Goal: Task Accomplishment & Management: Complete application form

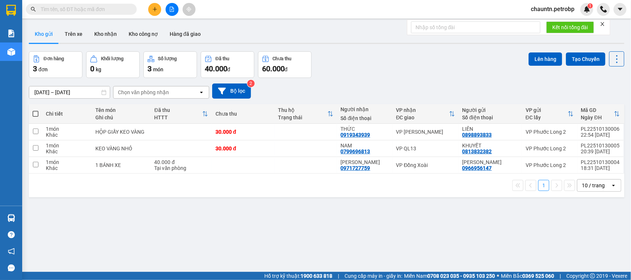
click at [70, 11] on input "text" at bounding box center [84, 9] width 87 height 8
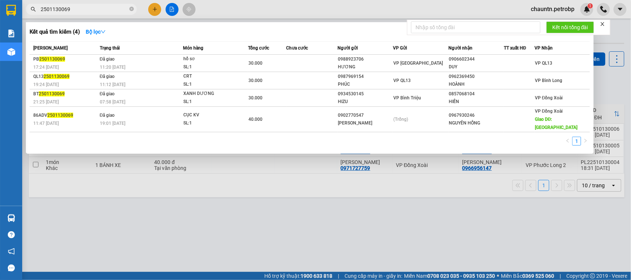
drag, startPoint x: 47, startPoint y: 9, endPoint x: 57, endPoint y: 10, distance: 9.4
click at [47, 8] on input "2501130069" at bounding box center [84, 9] width 87 height 8
click at [53, 10] on input "2501130069" at bounding box center [84, 9] width 87 height 8
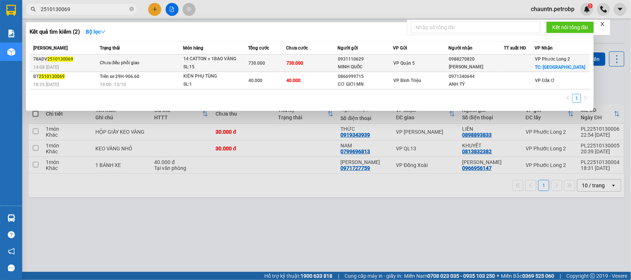
type input "2510130069"
click at [287, 67] on tr "78ADV 2510130069 14:08 [DATE] Chưa điều phối giao 14 CATTON + 1BAO VÀNG SL: 15 …" at bounding box center [310, 63] width 561 height 17
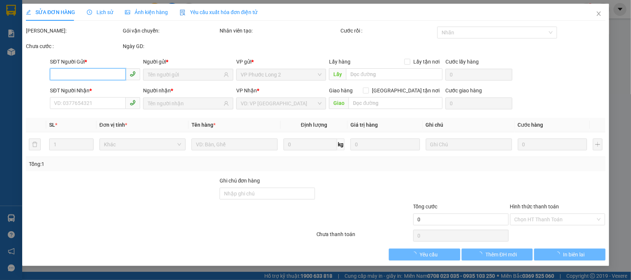
type input "0931110629"
type input "MINH QUỐC"
type input "0988270820"
type input "[PERSON_NAME]"
checkbox input "true"
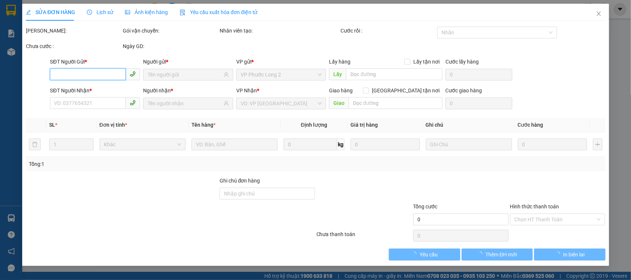
type input "[GEOGRAPHIC_DATA]"
type input "200.000"
type input "730.000"
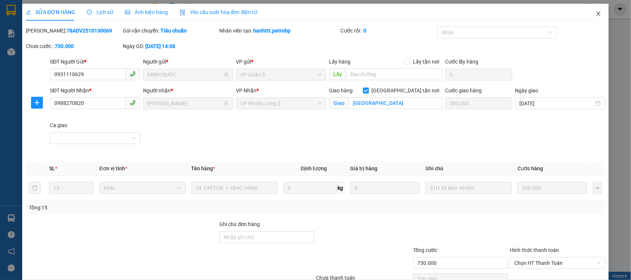
click at [596, 15] on icon "close" at bounding box center [599, 14] width 6 height 6
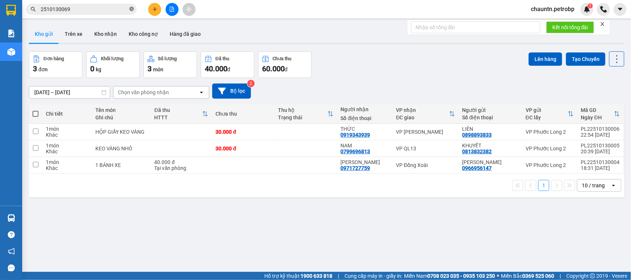
click at [129, 7] on icon "close-circle" at bounding box center [131, 9] width 4 height 4
click at [175, 12] on button at bounding box center [172, 9] width 13 height 13
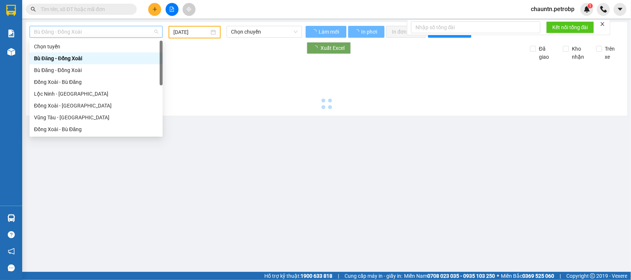
click at [122, 32] on span "Bù Đăng - Đồng Xoài" at bounding box center [96, 31] width 124 height 11
type input "[DATE]"
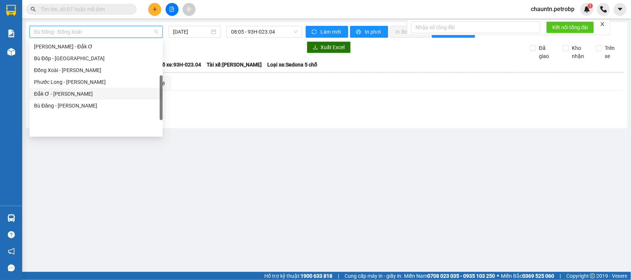
scroll to position [108, 0]
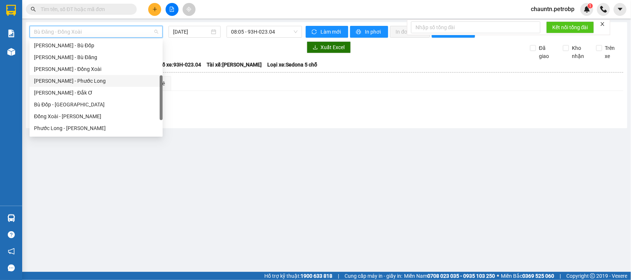
click at [93, 77] on div "[PERSON_NAME] - Phước Long" at bounding box center [96, 81] width 124 height 8
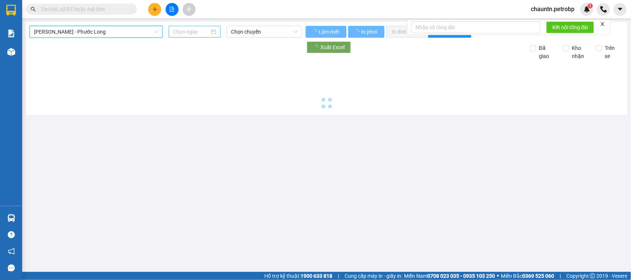
click at [202, 31] on input at bounding box center [191, 32] width 37 height 8
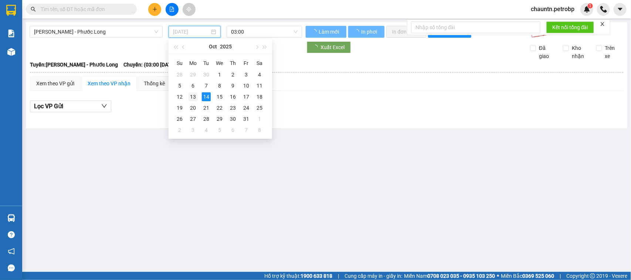
click at [191, 94] on div "13" at bounding box center [193, 96] width 9 height 9
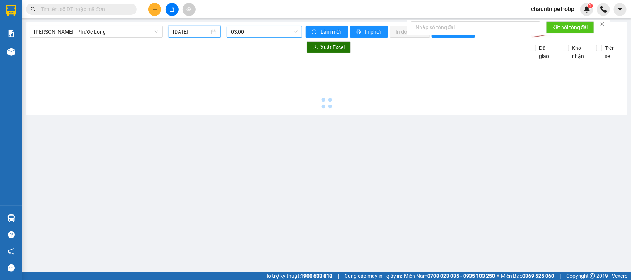
type input "[DATE]"
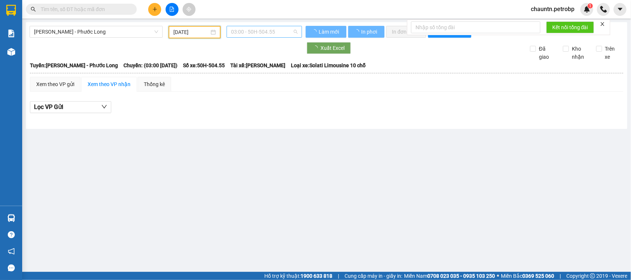
click at [248, 31] on span "03:00 - 50H-504.55" at bounding box center [264, 31] width 66 height 11
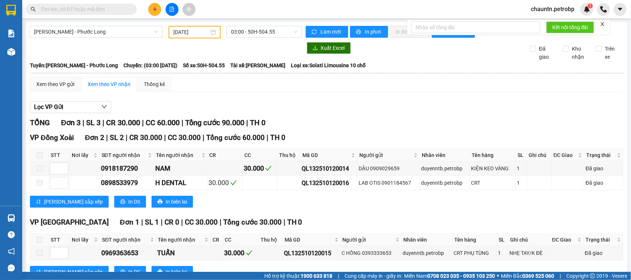
click at [337, 106] on div "Lọc VP Gửi TỔNG Đơn 3 | SL 3 | CR 30.000 | CC 60.000 | Tổng cước 90.000 | TH 0…" at bounding box center [327, 193] width 594 height 190
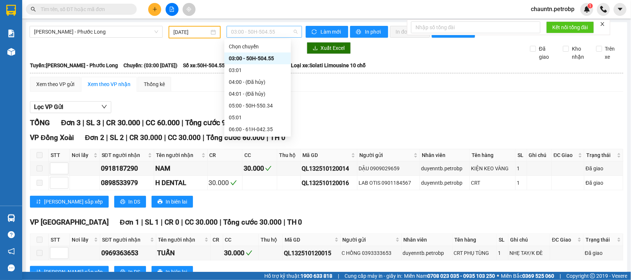
click at [278, 30] on span "03:00 - 50H-504.55" at bounding box center [264, 31] width 66 height 11
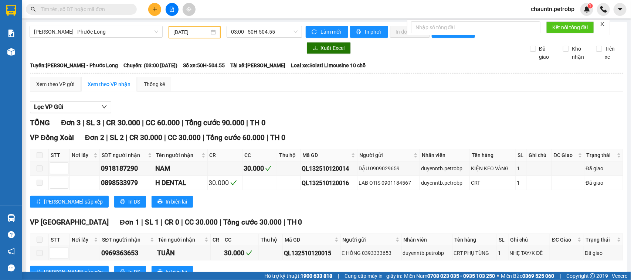
click at [358, 111] on div "Lọc VP Gửi" at bounding box center [327, 107] width 594 height 12
click at [270, 32] on span "03:00 - 50H-504.55" at bounding box center [264, 31] width 66 height 11
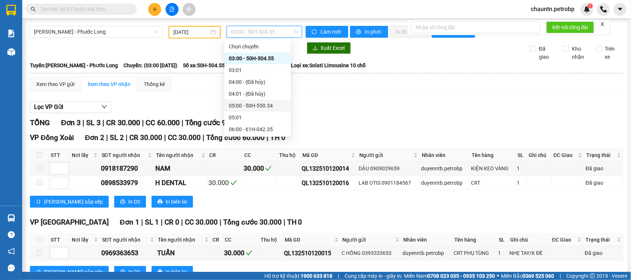
click at [263, 106] on div "05:00 - 50H-550.34" at bounding box center [258, 106] width 58 height 8
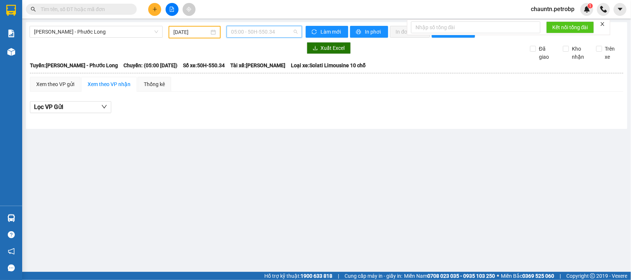
click at [277, 32] on span "05:00 - 50H-550.34" at bounding box center [264, 31] width 66 height 11
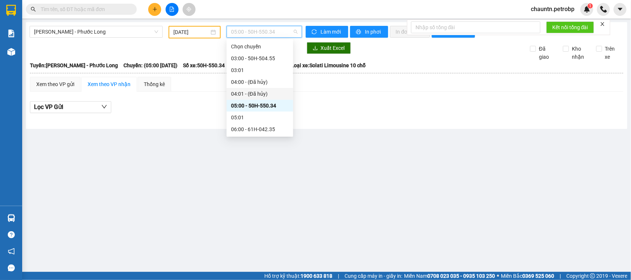
scroll to position [46, 0]
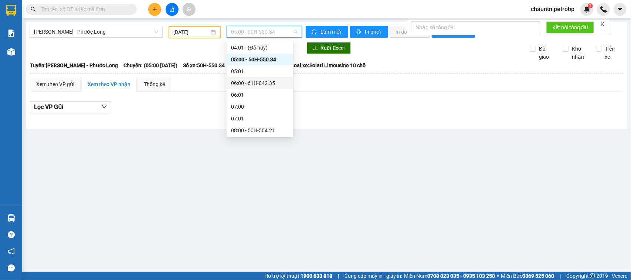
click at [272, 82] on div "06:00 - 61H-042.35" at bounding box center [260, 83] width 58 height 8
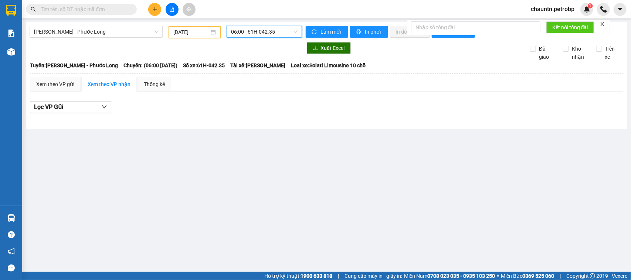
click at [285, 34] on span "06:00 - 61H-042.35" at bounding box center [264, 31] width 66 height 11
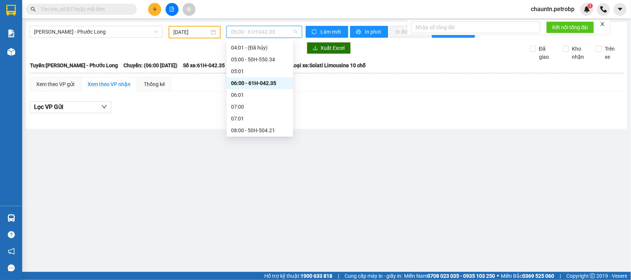
scroll to position [92, 0]
click at [271, 91] on div "08:01" at bounding box center [260, 96] width 67 height 12
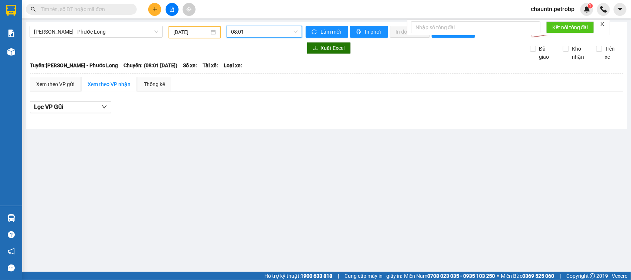
click at [269, 25] on div "[PERSON_NAME] - Phước Long [DATE] 08:01 08:01 Làm mới In phơi In đơn chọn Thốn…" at bounding box center [327, 75] width 602 height 107
click at [267, 30] on span "08:01" at bounding box center [264, 31] width 66 height 11
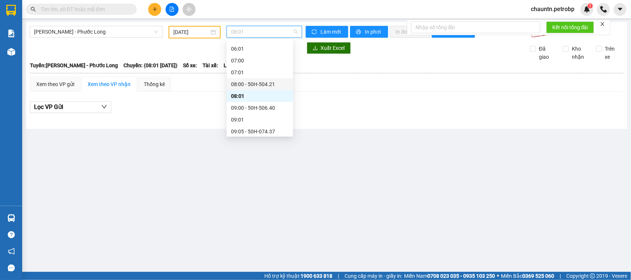
click at [263, 84] on div "08:00 - 50H-504.21" at bounding box center [260, 84] width 58 height 8
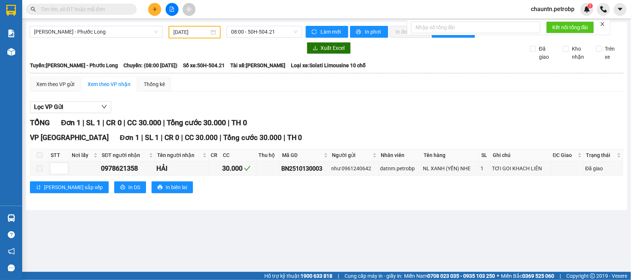
click at [267, 38] on div "[PERSON_NAME] - Phước Long [DATE] 08:00 - 50H-504.21" at bounding box center [166, 32] width 273 height 13
click at [273, 34] on span "08:00 - 50H-504.21" at bounding box center [264, 31] width 66 height 11
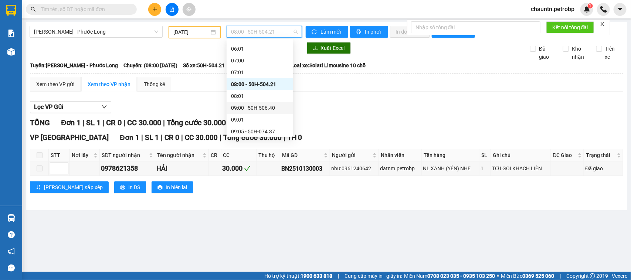
click at [270, 106] on div "09:00 - 50H-506.40" at bounding box center [260, 108] width 58 height 8
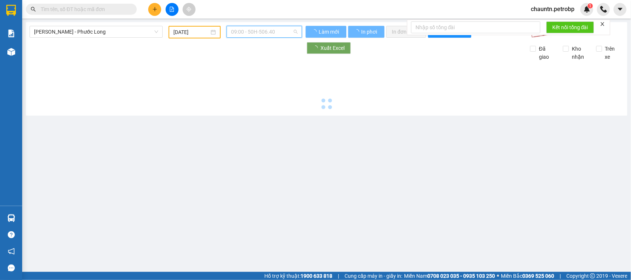
click at [286, 32] on span "09:00 - 50H-506.40" at bounding box center [264, 31] width 66 height 11
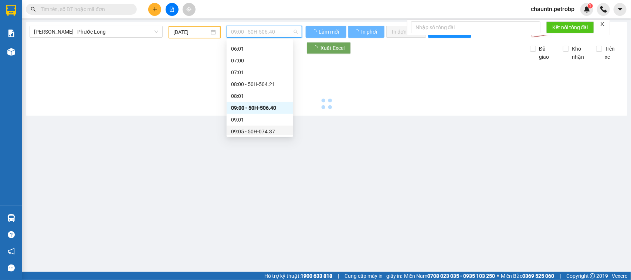
scroll to position [139, 0]
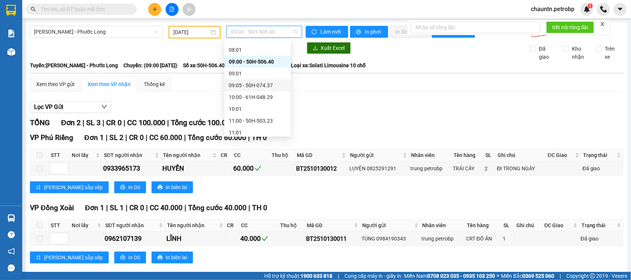
click at [271, 84] on div "09:05 - 50H-074.37" at bounding box center [258, 85] width 58 height 8
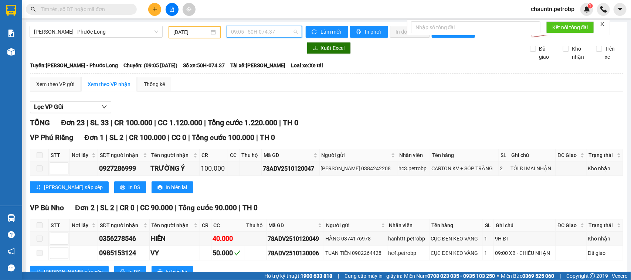
click at [287, 33] on span "09:05 - 50H-074.37" at bounding box center [264, 31] width 66 height 11
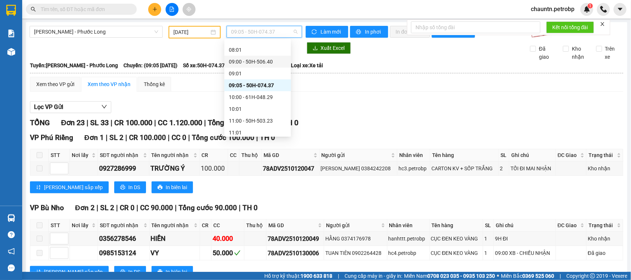
click at [272, 61] on div "09:00 - 50H-506.40" at bounding box center [258, 62] width 58 height 8
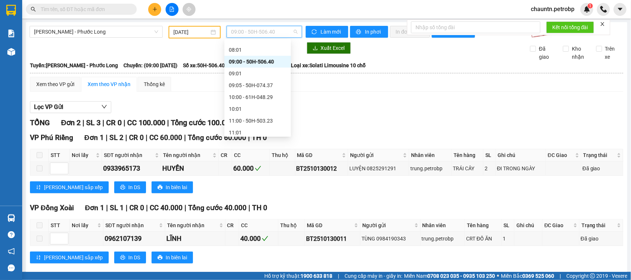
click at [278, 36] on span "09:00 - 50H-506.40" at bounding box center [264, 31] width 66 height 11
click at [270, 121] on div "11:00 - 50H-503.23" at bounding box center [258, 121] width 58 height 8
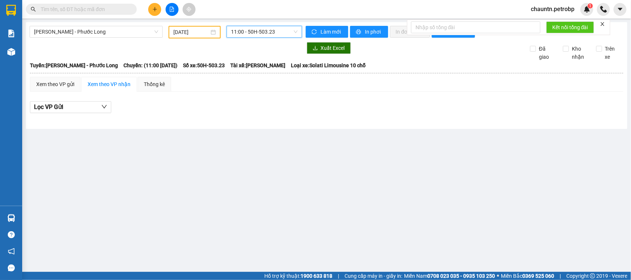
click at [283, 29] on span "11:00 - 50H-503.23" at bounding box center [264, 31] width 66 height 11
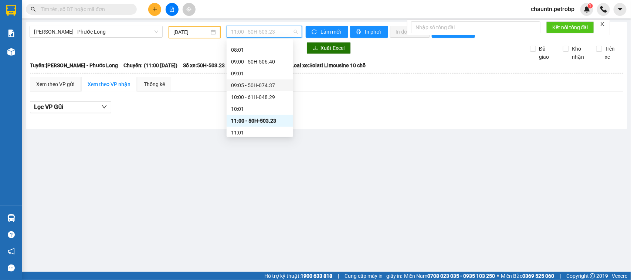
scroll to position [185, 0]
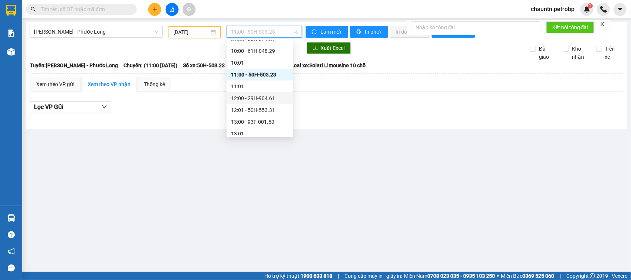
click at [277, 98] on div "12:00 - 29H-904.61" at bounding box center [260, 98] width 58 height 8
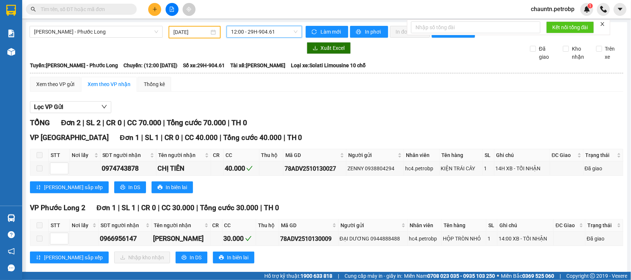
click at [284, 29] on span "12:00 - 29H-904.61" at bounding box center [264, 31] width 66 height 11
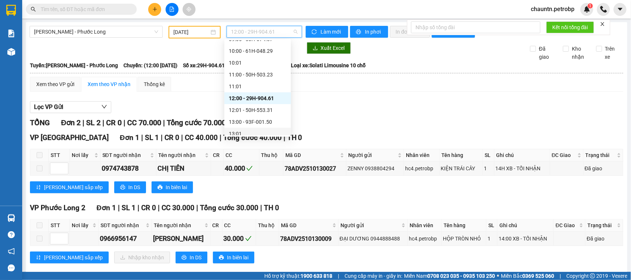
scroll to position [231, 0]
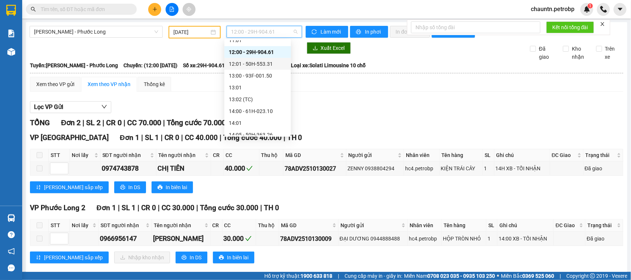
click at [272, 63] on div "12:01 - 50H-553.31" at bounding box center [258, 64] width 58 height 8
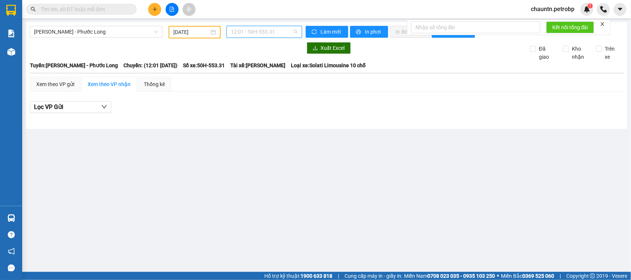
click at [285, 29] on span "12:01 - 50H-553.31" at bounding box center [264, 31] width 66 height 11
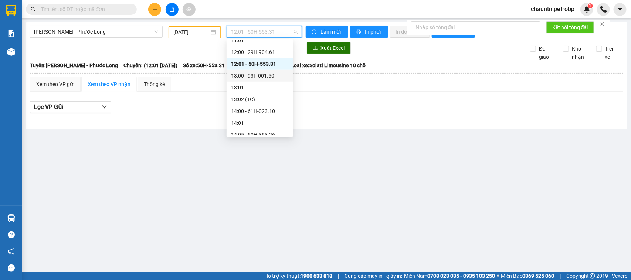
click at [273, 72] on div "13:00 - 93F-001.50" at bounding box center [260, 76] width 58 height 8
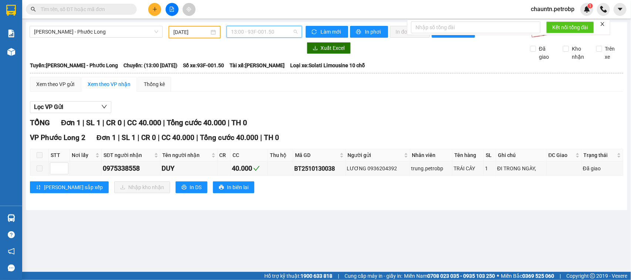
click at [283, 34] on span "13:00 - 93F-001.50" at bounding box center [264, 31] width 66 height 11
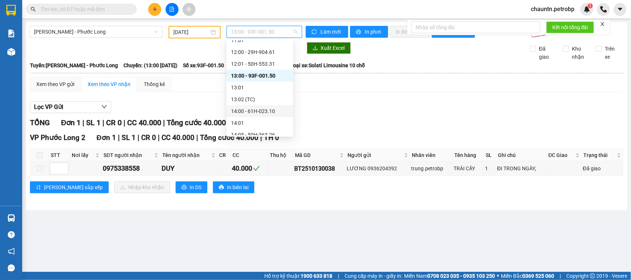
click at [270, 112] on div "14:00 - 61H-023.10" at bounding box center [260, 111] width 58 height 8
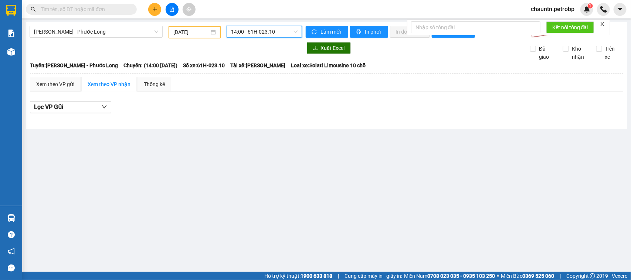
click at [285, 33] on span "14:00 - 61H-023.10" at bounding box center [264, 31] width 66 height 11
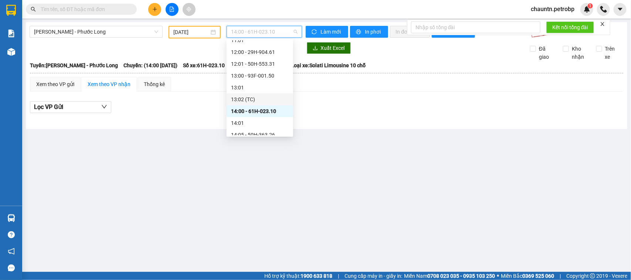
scroll to position [324, 0]
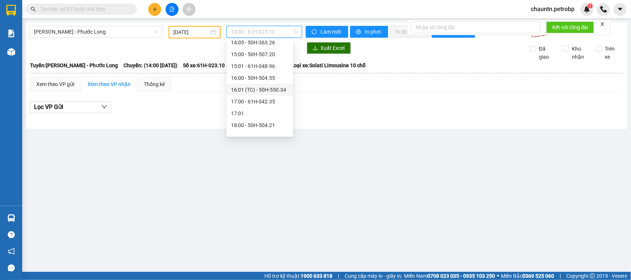
click at [274, 91] on div "16:01 (TC) - 50H-550.34" at bounding box center [260, 90] width 58 height 8
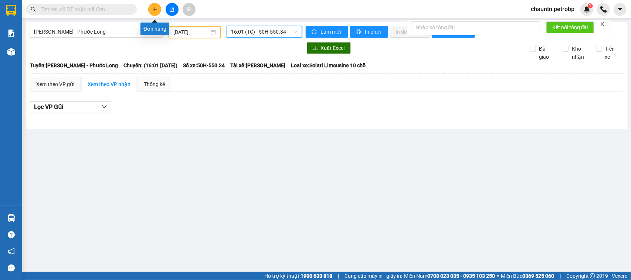
click at [156, 7] on icon "plus" at bounding box center [154, 9] width 5 height 5
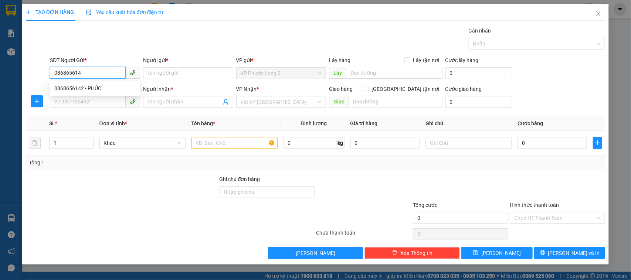
type input "0868656142"
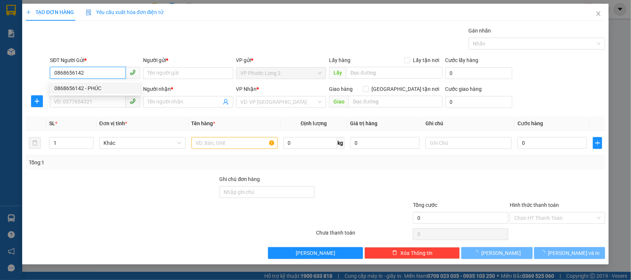
click at [86, 85] on div "0868656142 - PHÚC" at bounding box center [94, 88] width 81 height 8
type input "PHÚC"
type input "0973430691"
type input "HÂN"
type input "30.000"
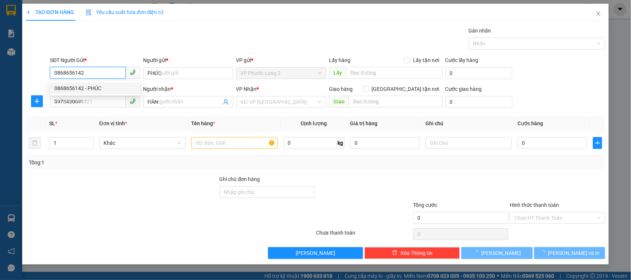
type input "30.000"
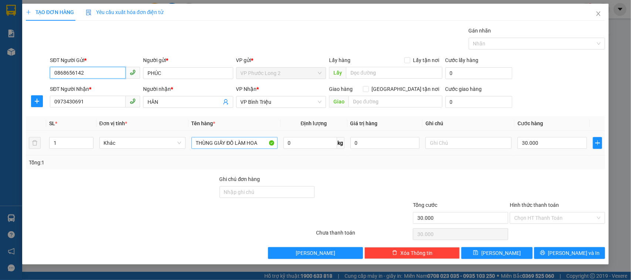
type input "0868656142"
click at [258, 145] on input "THÙNG GIẤY ĐỒ LÀM HOA" at bounding box center [235, 143] width 86 height 12
type input "THÙNG GIẤY CATON"
click at [532, 139] on input "30.000" at bounding box center [553, 143] width 70 height 12
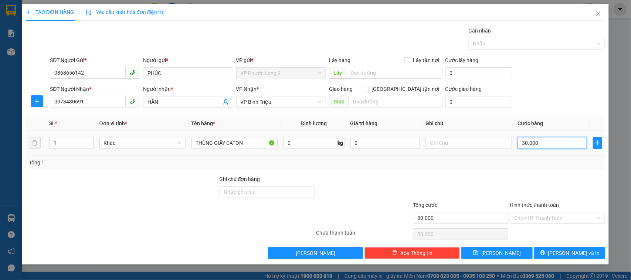
type input "4"
type input "40"
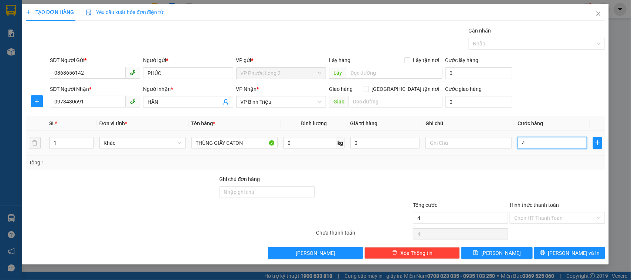
type input "40"
type input "400"
type input "4.000"
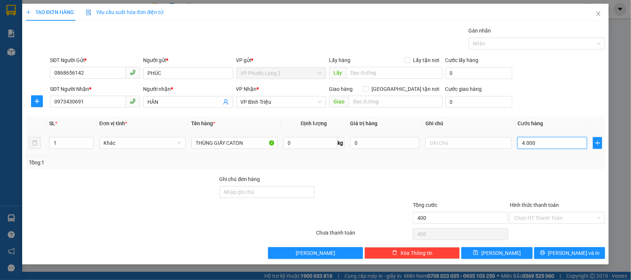
type input "4.000"
type input "40.000"
click at [555, 222] on input "Hình thức thanh toán" at bounding box center [554, 218] width 81 height 11
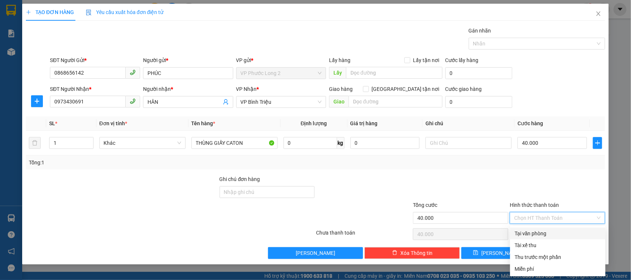
click at [552, 232] on div "Tại văn phòng" at bounding box center [558, 234] width 87 height 8
type input "0"
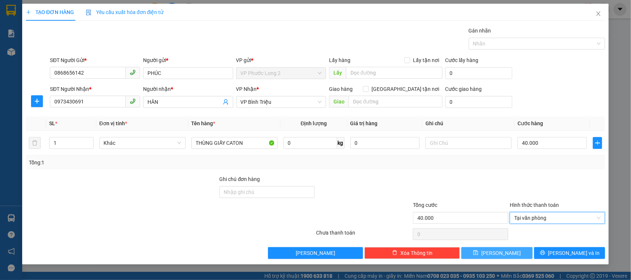
click at [505, 254] on span "[PERSON_NAME]" at bounding box center [501, 253] width 40 height 8
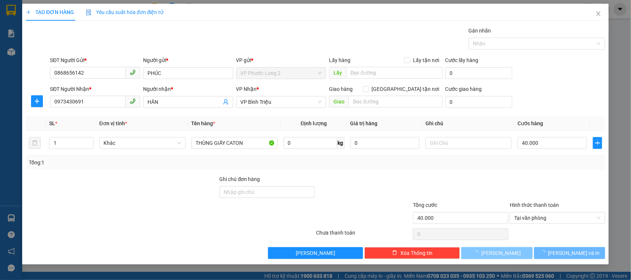
type input "0"
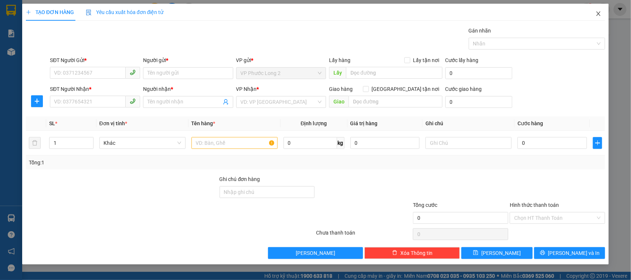
click at [598, 9] on span "Close" at bounding box center [598, 14] width 21 height 21
